Goal: Complete application form

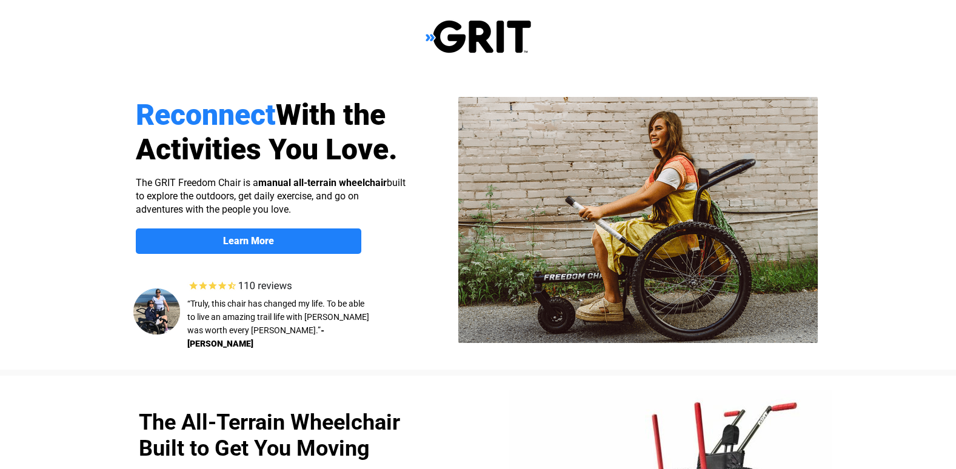
select select "CA"
click at [234, 241] on strong "Learn More" at bounding box center [248, 241] width 51 height 12
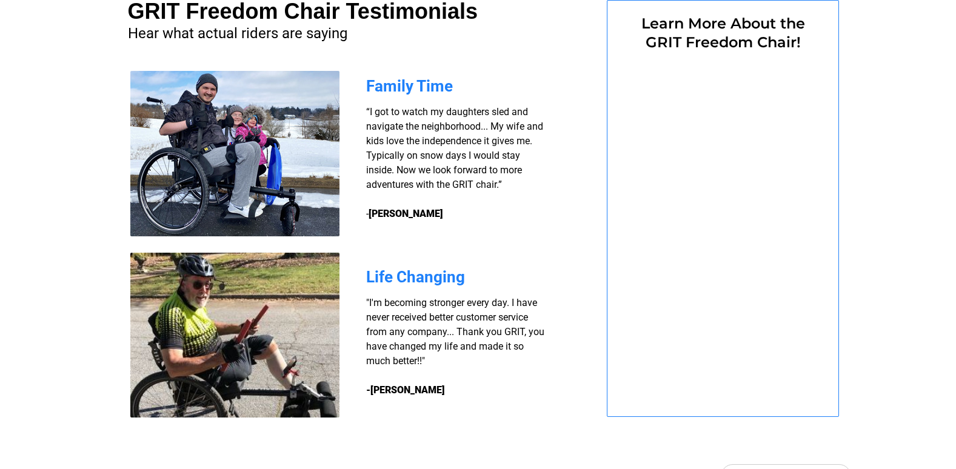
select select "CA"
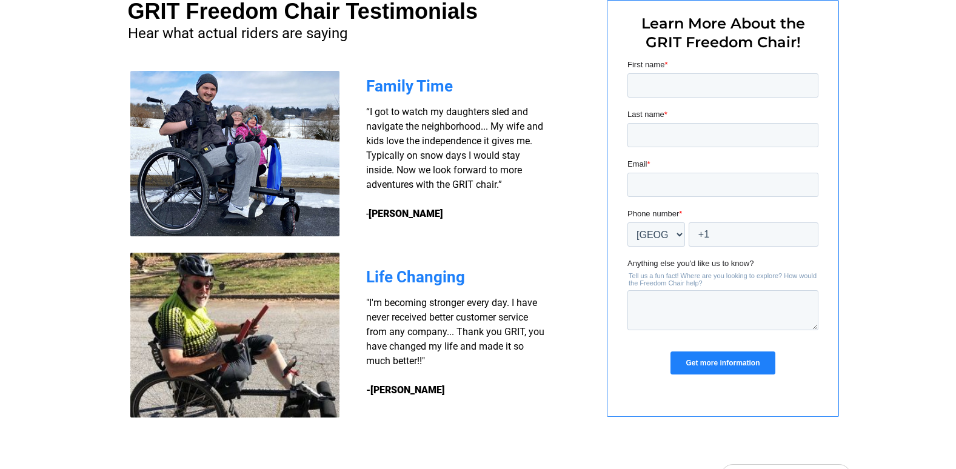
scroll to position [0, 0]
click at [644, 89] on input "First name *" at bounding box center [722, 85] width 191 height 24
type input "Laurel"
click at [657, 142] on input "Last name *" at bounding box center [722, 135] width 191 height 24
type input "Cowan"
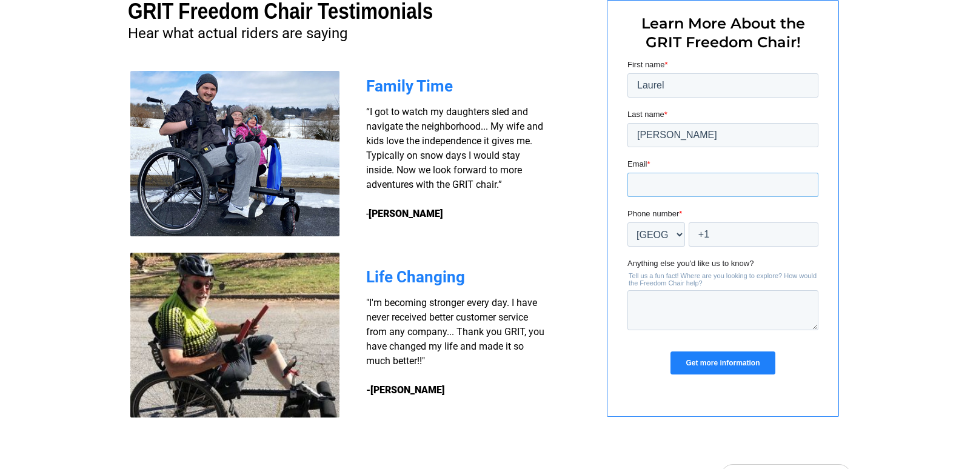
click at [668, 179] on input "Email *" at bounding box center [722, 185] width 191 height 24
type input "laurelcowan114@gmail.com"
click at [691, 235] on input "+1" at bounding box center [753, 234] width 130 height 24
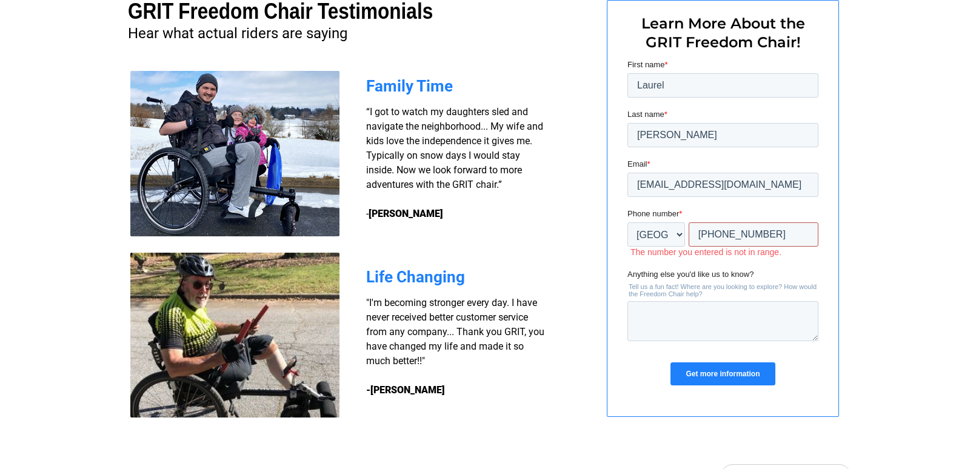
click at [728, 229] on input "+1 7809400" at bounding box center [753, 234] width 130 height 24
click at [743, 233] on input "+1 7809400" at bounding box center [753, 234] width 130 height 24
drag, startPoint x: 757, startPoint y: 236, endPoint x: 702, endPoint y: 235, distance: 55.2
click at [702, 235] on input "+1 7809400" at bounding box center [753, 234] width 130 height 24
click at [711, 233] on input "+1 7809400" at bounding box center [753, 234] width 130 height 24
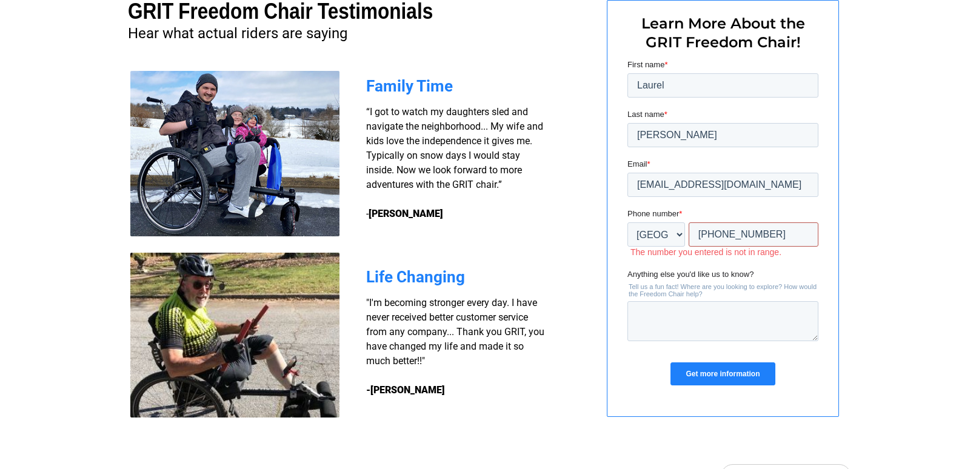
click at [749, 233] on input "+1 7809400" at bounding box center [753, 234] width 130 height 24
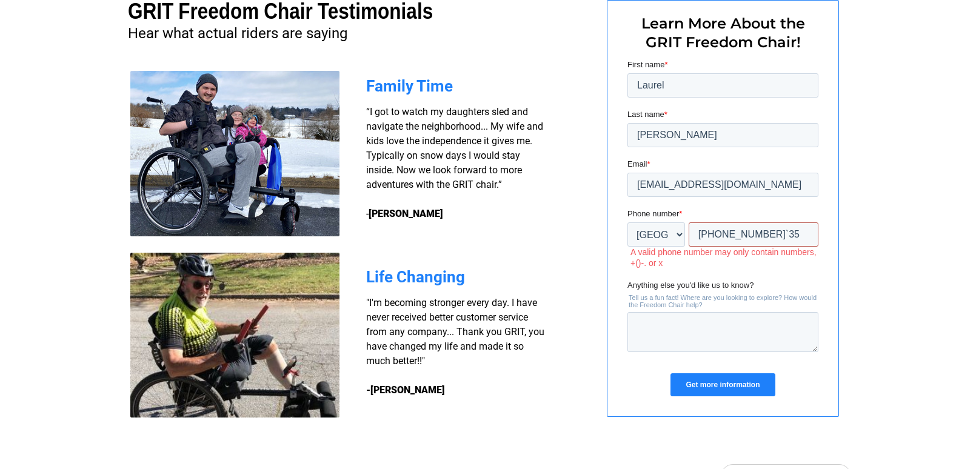
drag, startPoint x: 700, startPoint y: 235, endPoint x: 685, endPoint y: 234, distance: 15.2
click at [685, 234] on div "* Afghanistan (‫افغانستان‬‎) Albania (Shqipëri) Algeria (‫الجزائر‬‎) American S…" at bounding box center [722, 234] width 191 height 24
click at [707, 236] on input "+1 7809403`35" at bounding box center [753, 234] width 130 height 24
type input "+1 7809403`35"
